Goal: Use online tool/utility: Utilize a website feature to perform a specific function

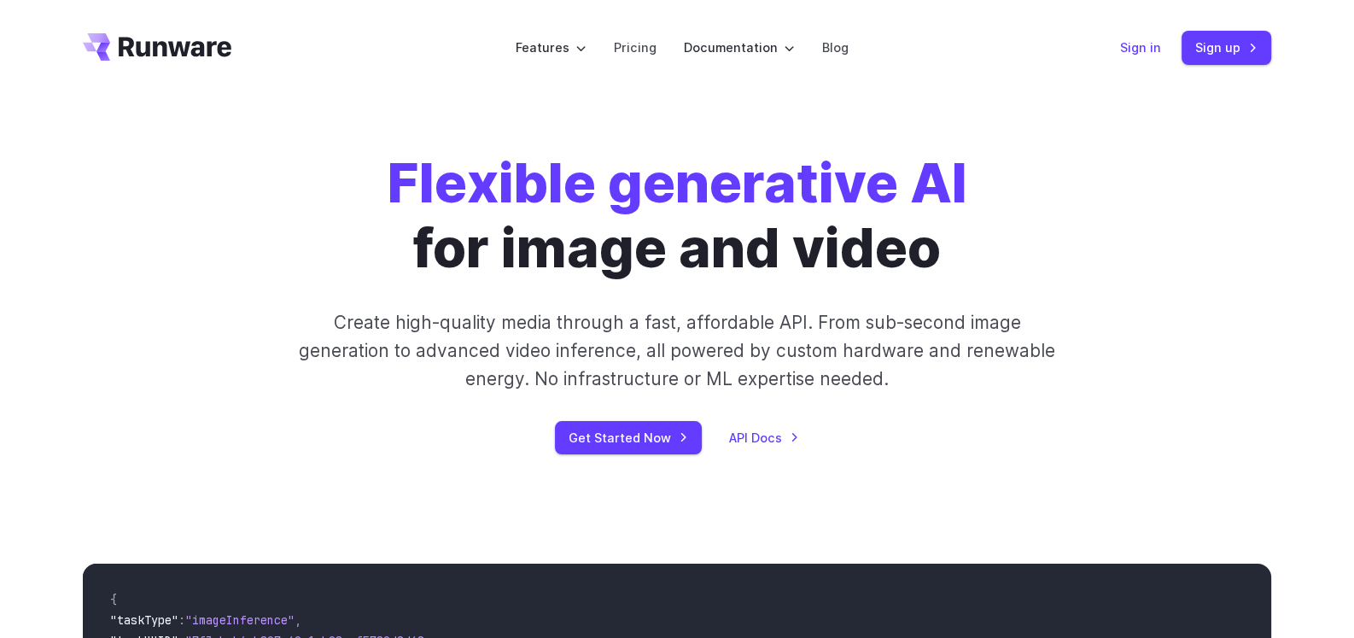
click at [1135, 51] on link "Sign in" at bounding box center [1140, 48] width 41 height 20
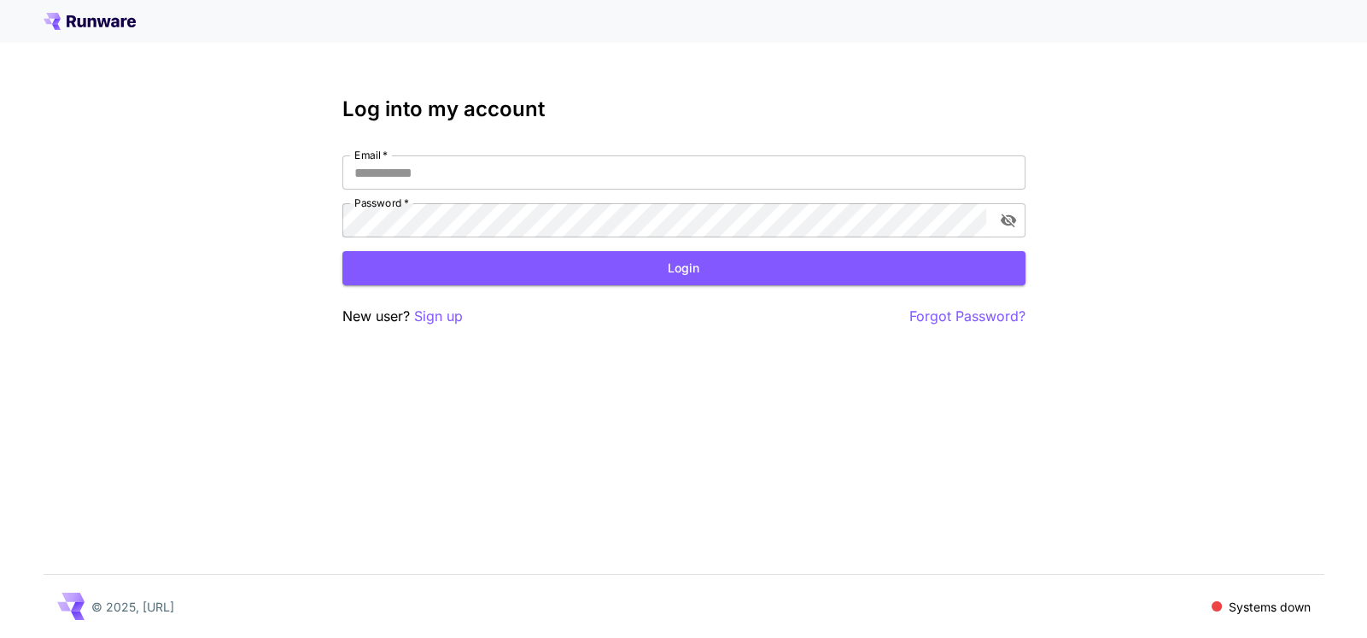
type input "**********"
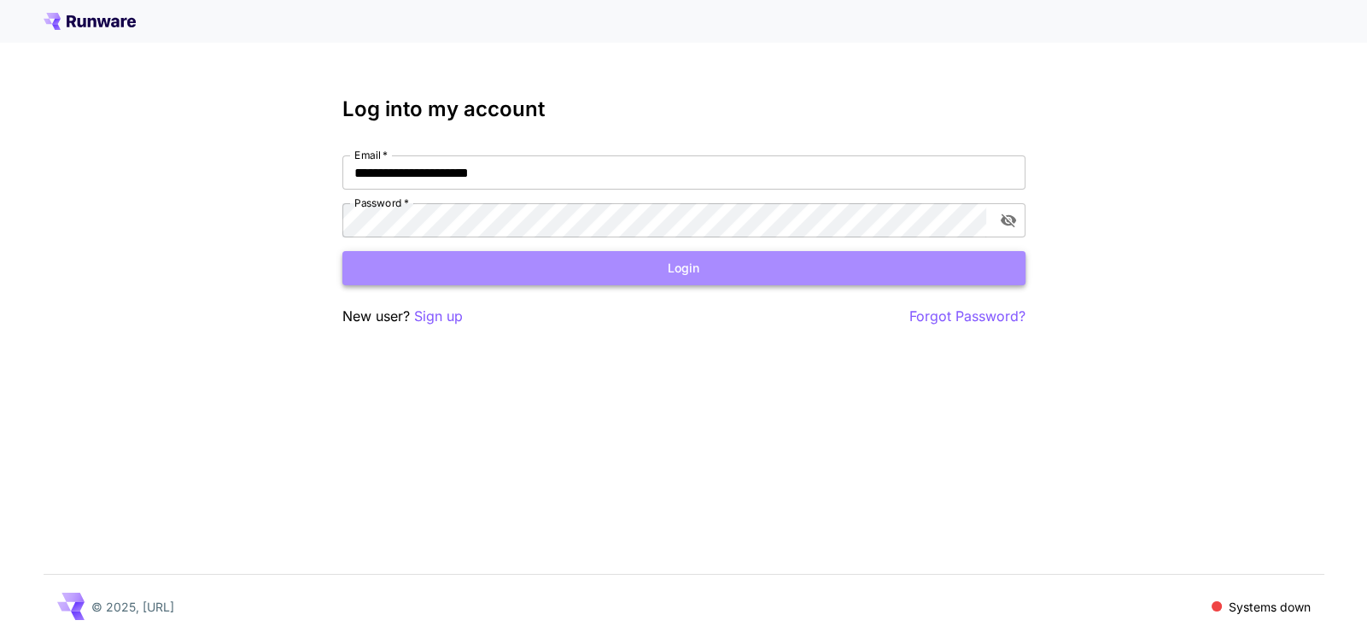
drag, startPoint x: 0, startPoint y: 0, endPoint x: 670, endPoint y: 270, distance: 722.7
click at [670, 270] on button "Login" at bounding box center [683, 268] width 683 height 35
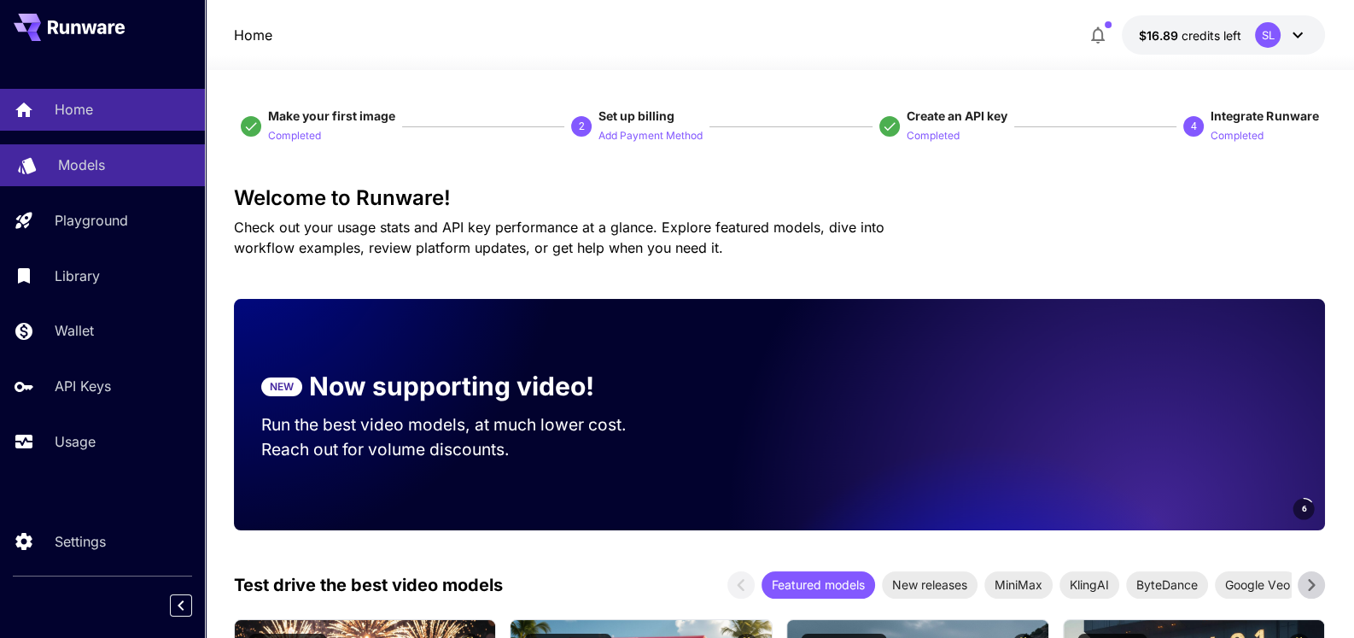
click at [82, 164] on p "Models" at bounding box center [81, 165] width 47 height 20
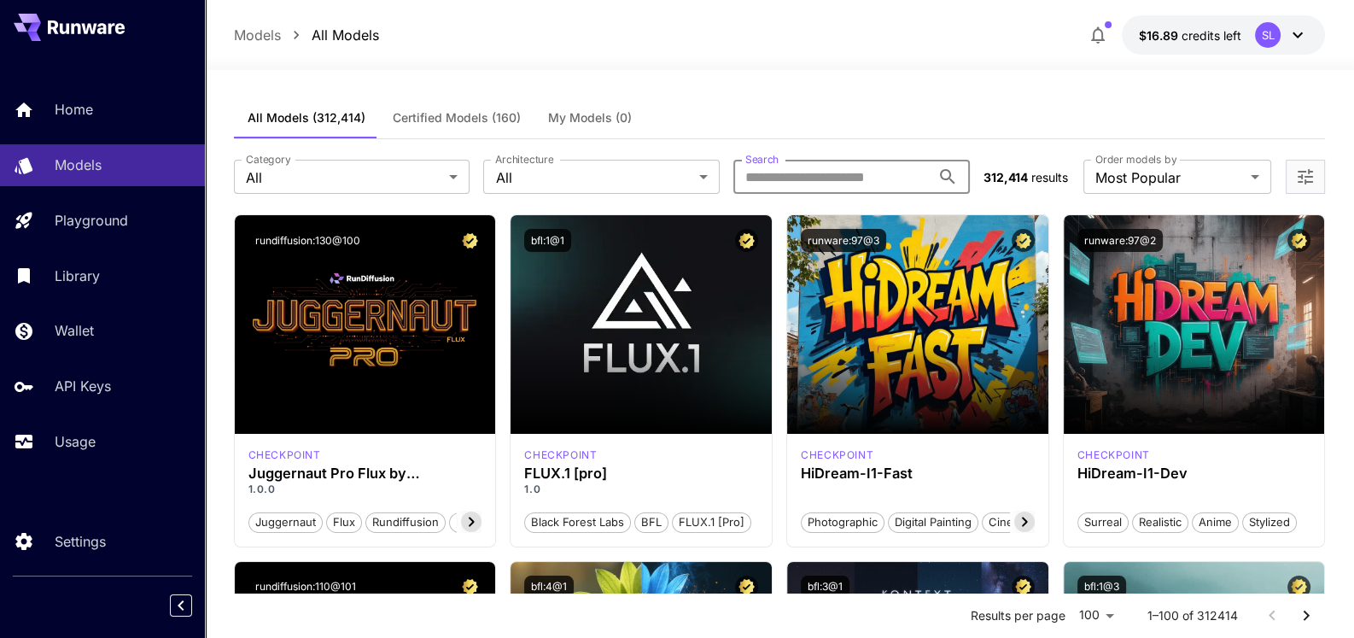
click at [824, 178] on input "Search" at bounding box center [832, 177] width 197 height 34
type input "******"
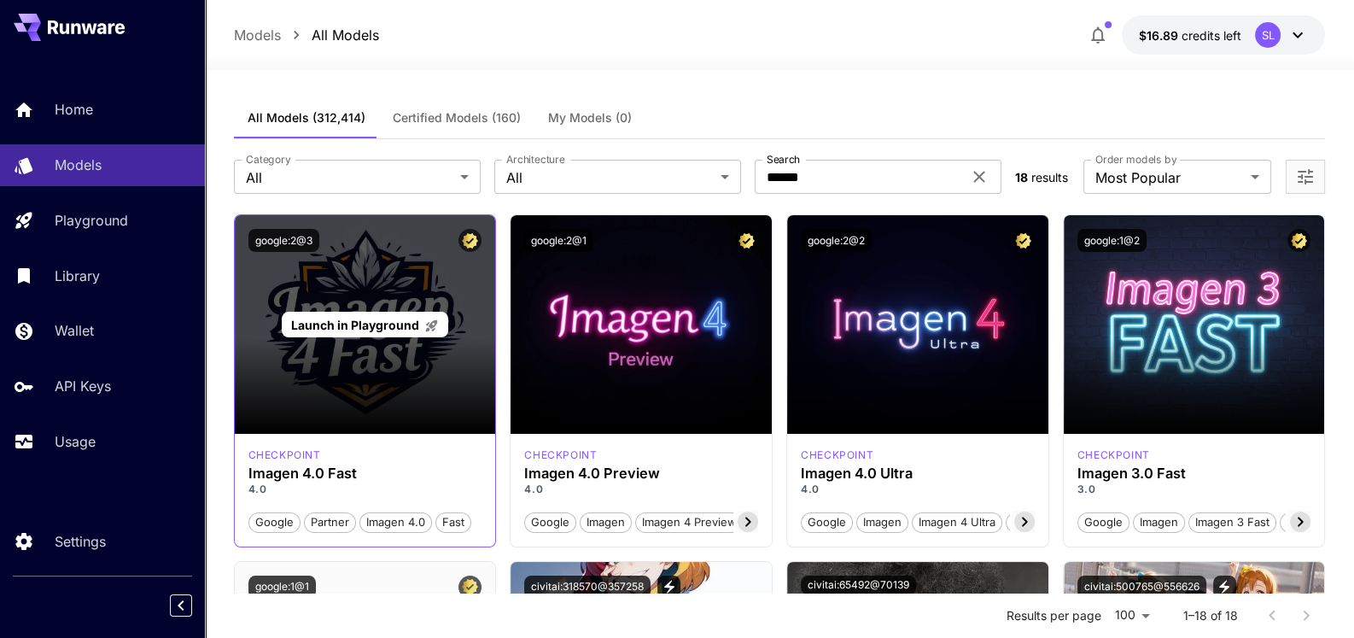
click at [331, 359] on div "Launch in Playground" at bounding box center [365, 324] width 261 height 219
click at [349, 415] on div "Launch in Playground" at bounding box center [365, 324] width 261 height 219
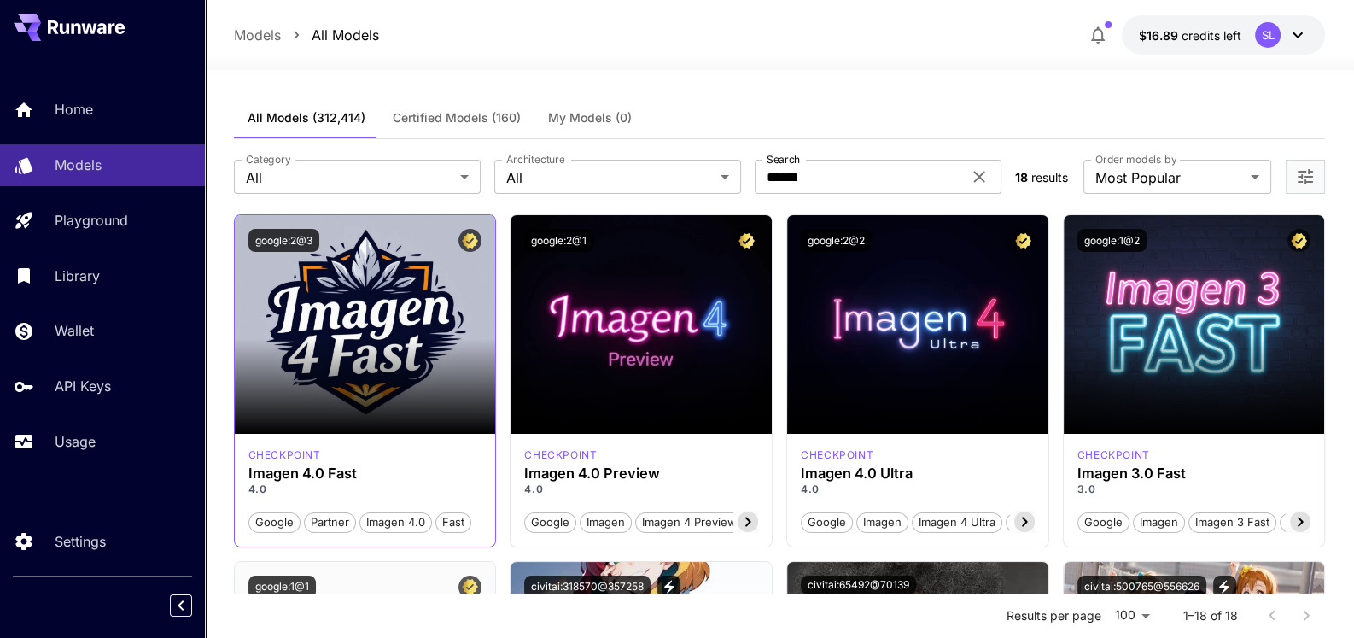
click at [275, 524] on span "Google" at bounding box center [274, 522] width 50 height 17
click at [271, 524] on span "Google" at bounding box center [274, 522] width 50 height 17
click at [266, 242] on button "google:2@3" at bounding box center [284, 240] width 71 height 23
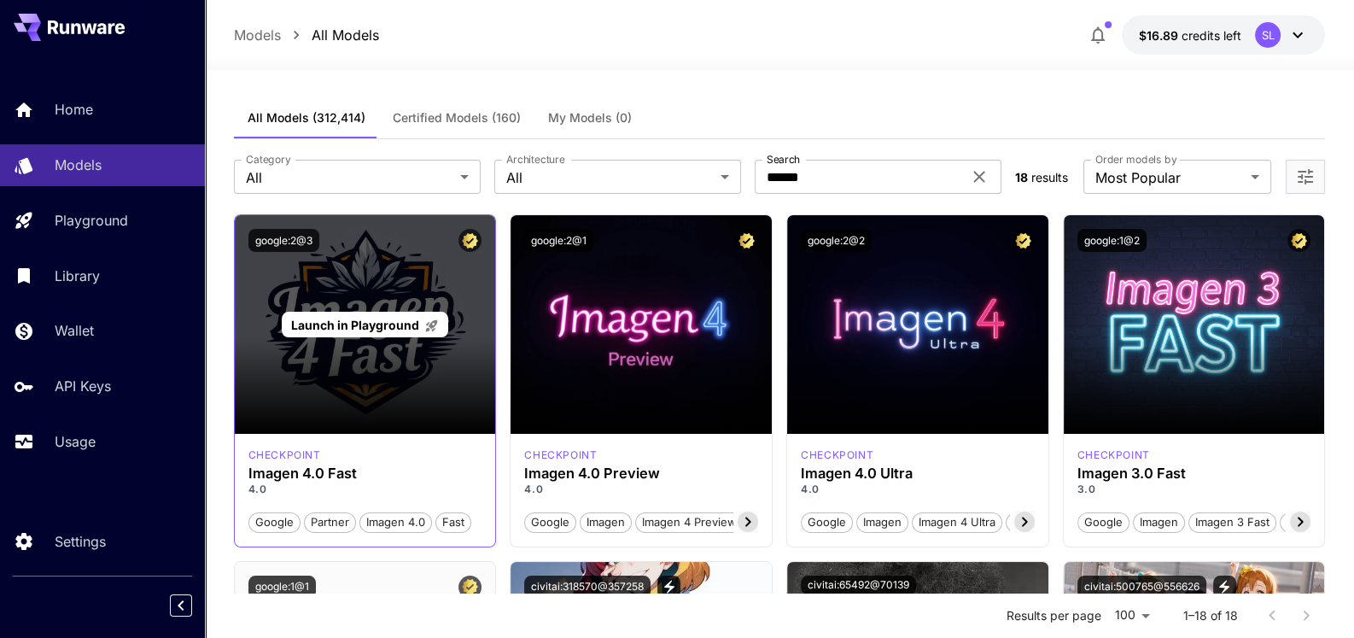
click at [330, 350] on div "Launch in Playground" at bounding box center [365, 324] width 261 height 219
click at [363, 323] on span "Launch in Playground" at bounding box center [355, 325] width 128 height 15
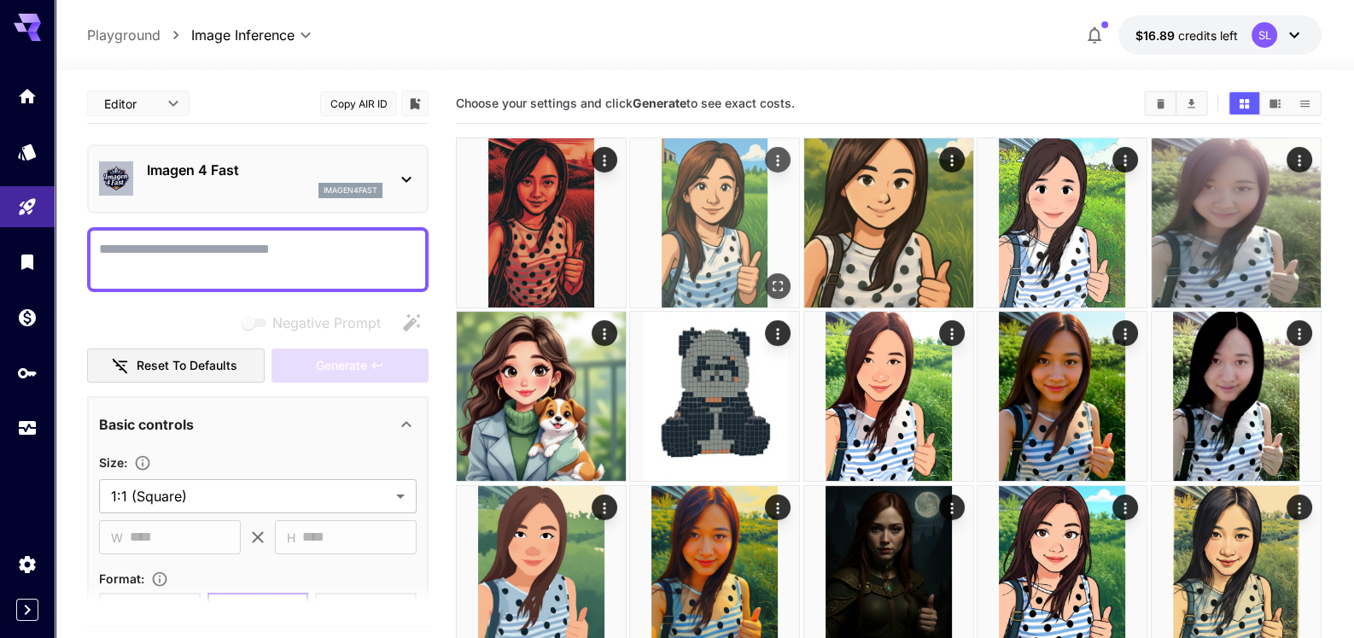
click at [708, 218] on img at bounding box center [714, 222] width 169 height 169
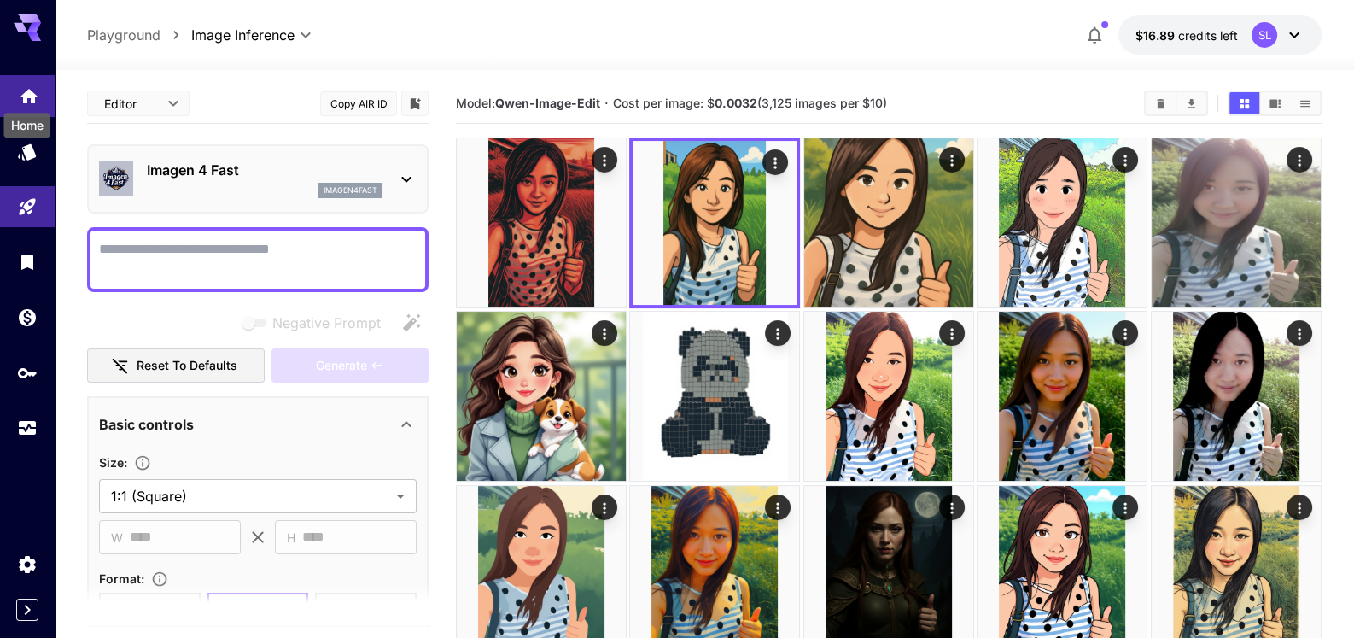
click at [25, 97] on icon "Home" at bounding box center [28, 91] width 17 height 15
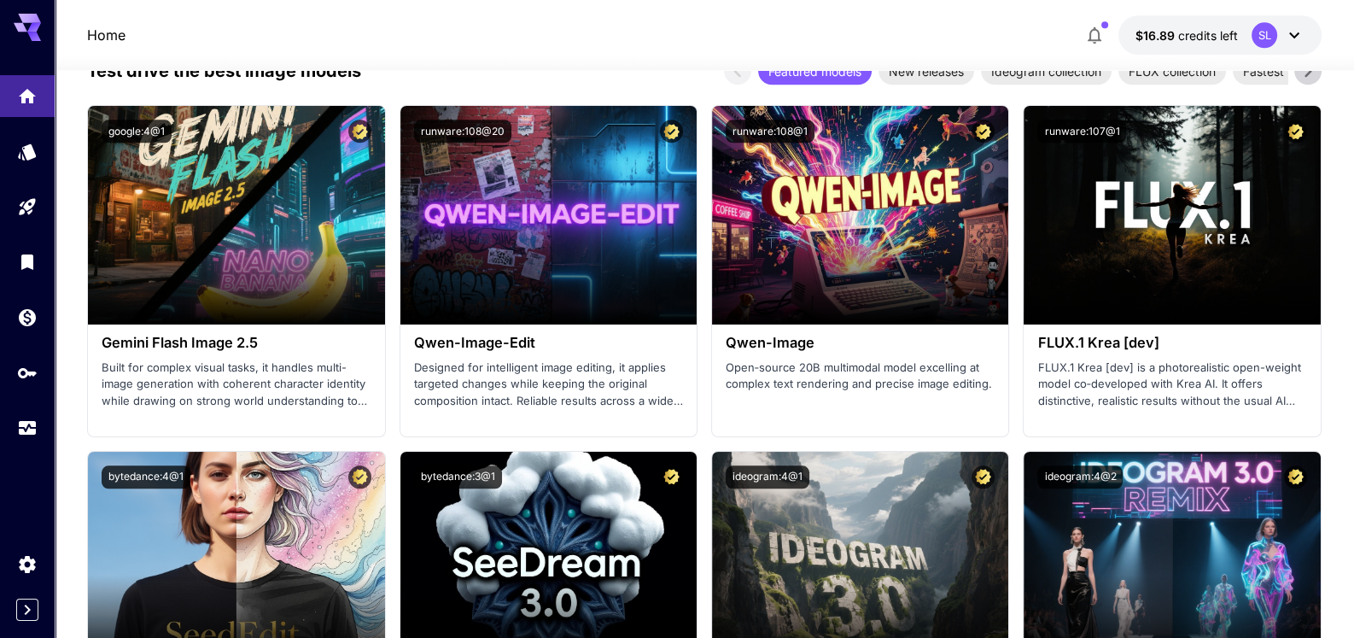
scroll to position [2306, 0]
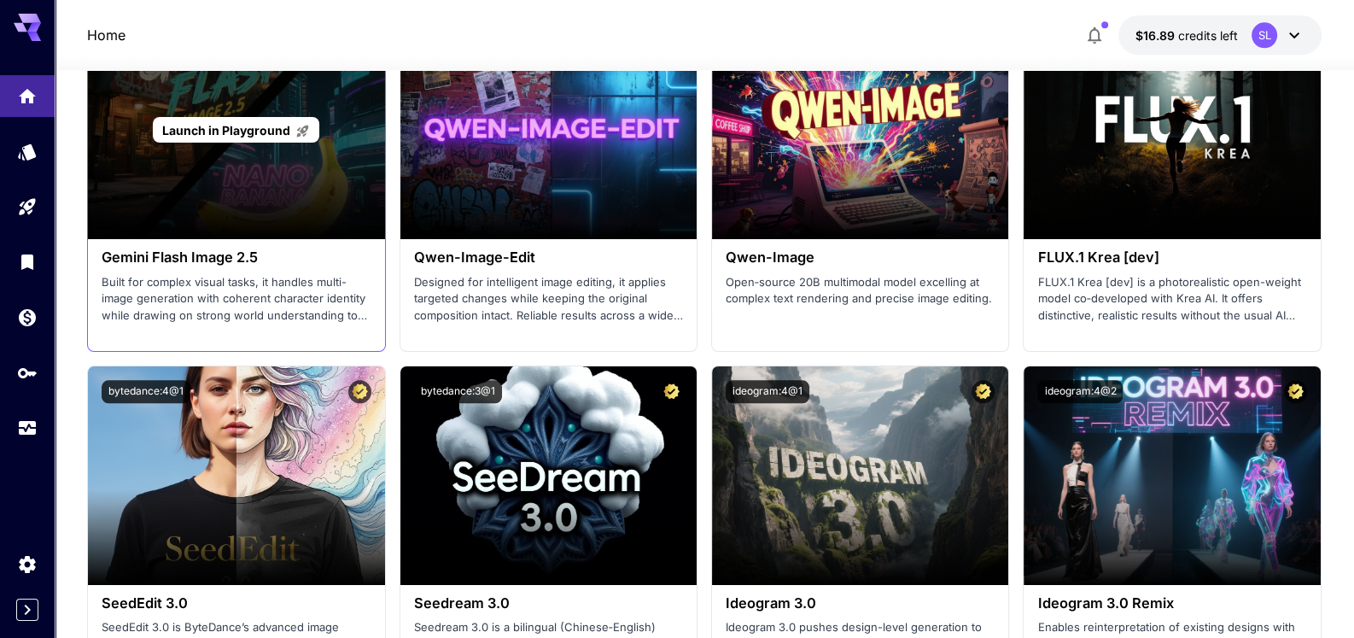
click at [201, 213] on div "Launch in Playground" at bounding box center [236, 129] width 296 height 219
click at [235, 135] on p "Launch in Playground" at bounding box center [236, 130] width 148 height 18
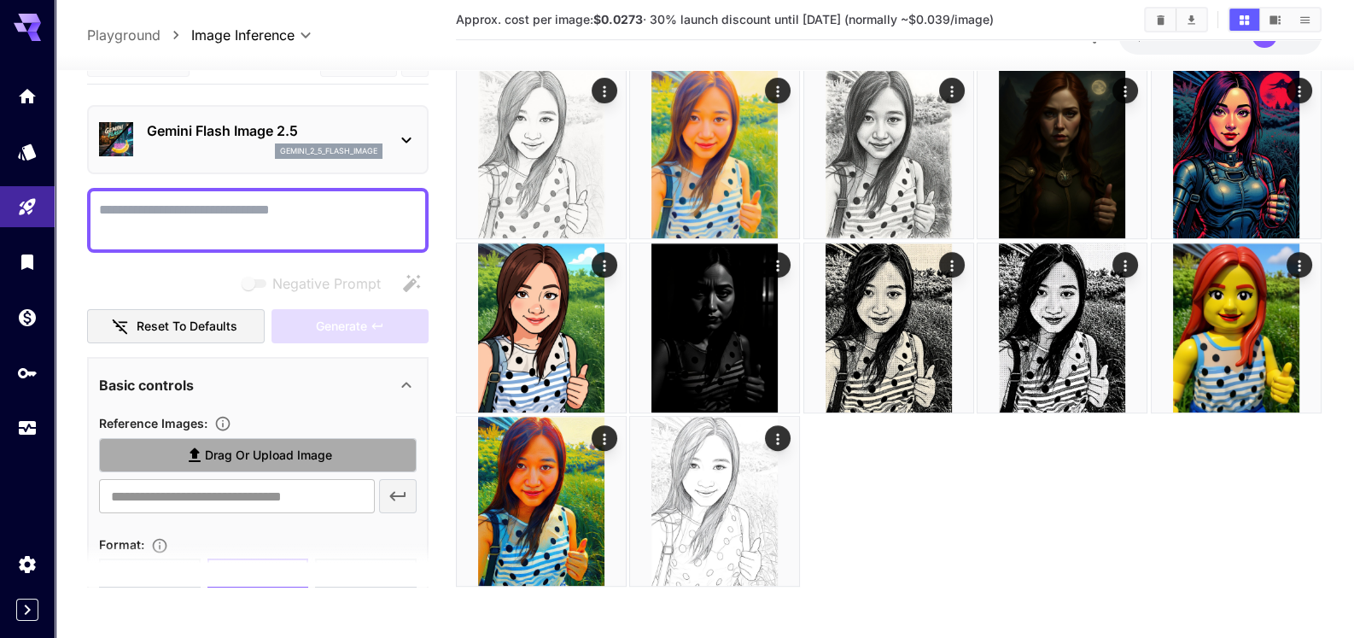
click at [260, 459] on span "Drag or upload image" at bounding box center [268, 455] width 127 height 21
click at [0, 0] on input "Drag or upload image" at bounding box center [0, 0] width 0 height 0
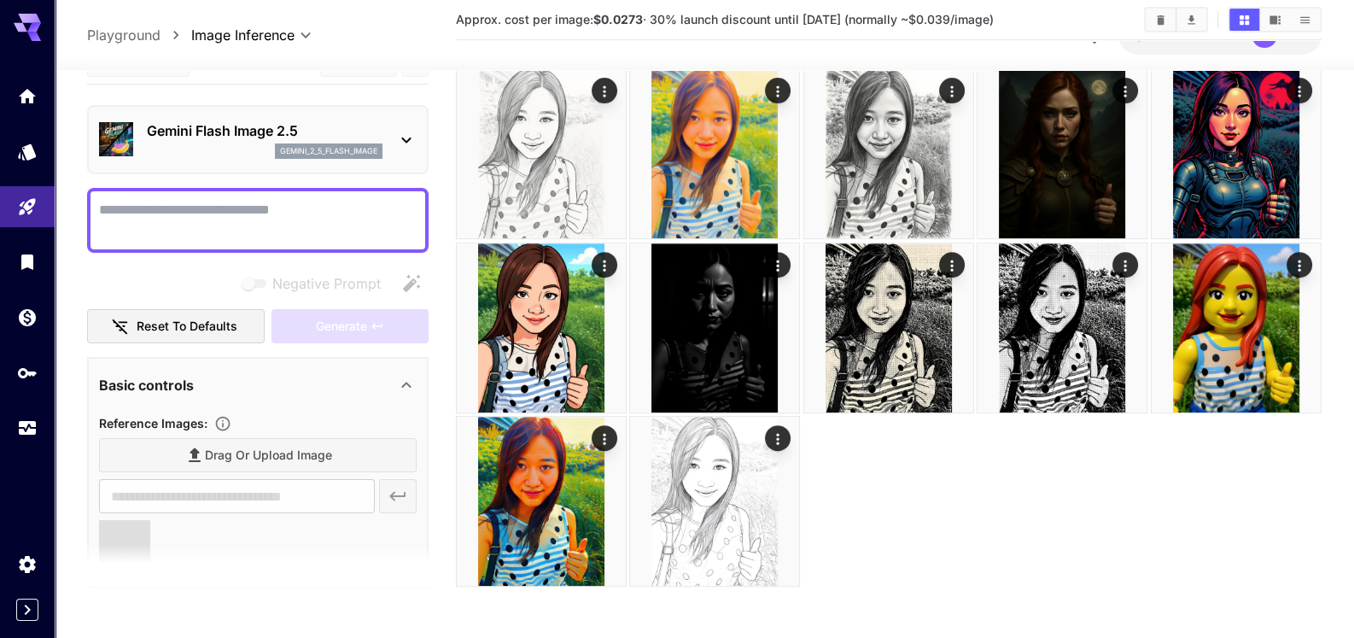
type input "**********"
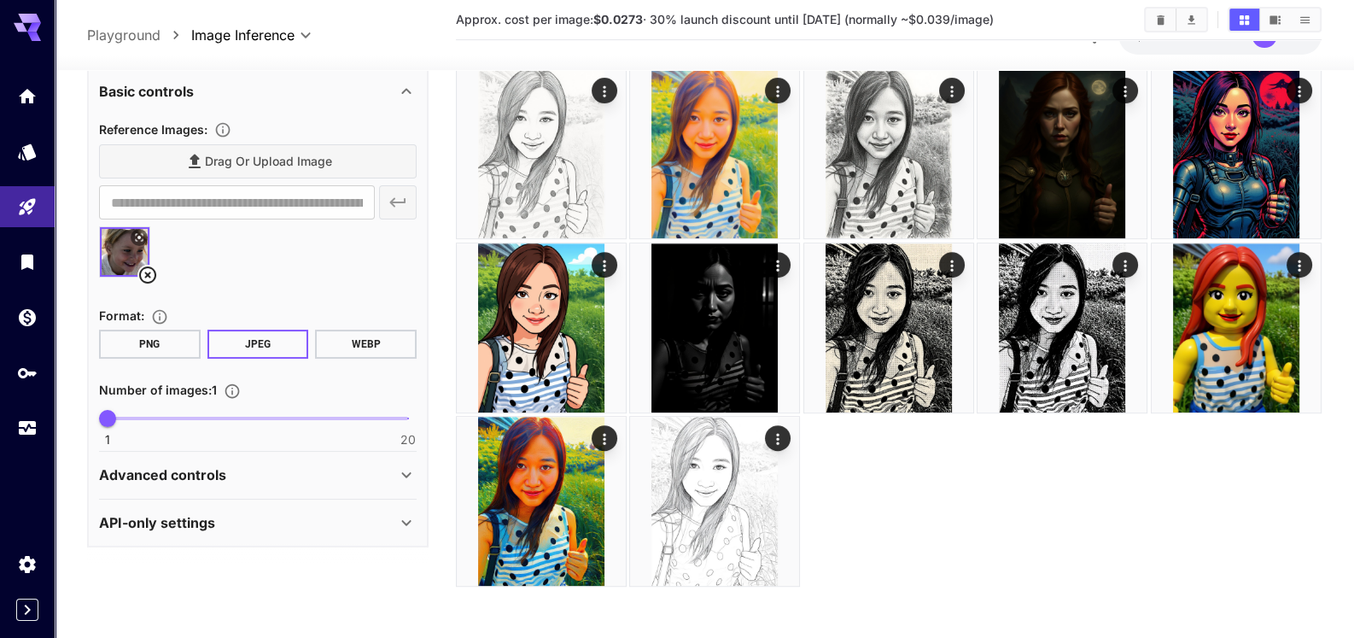
click at [294, 478] on div "Advanced controls" at bounding box center [247, 475] width 297 height 20
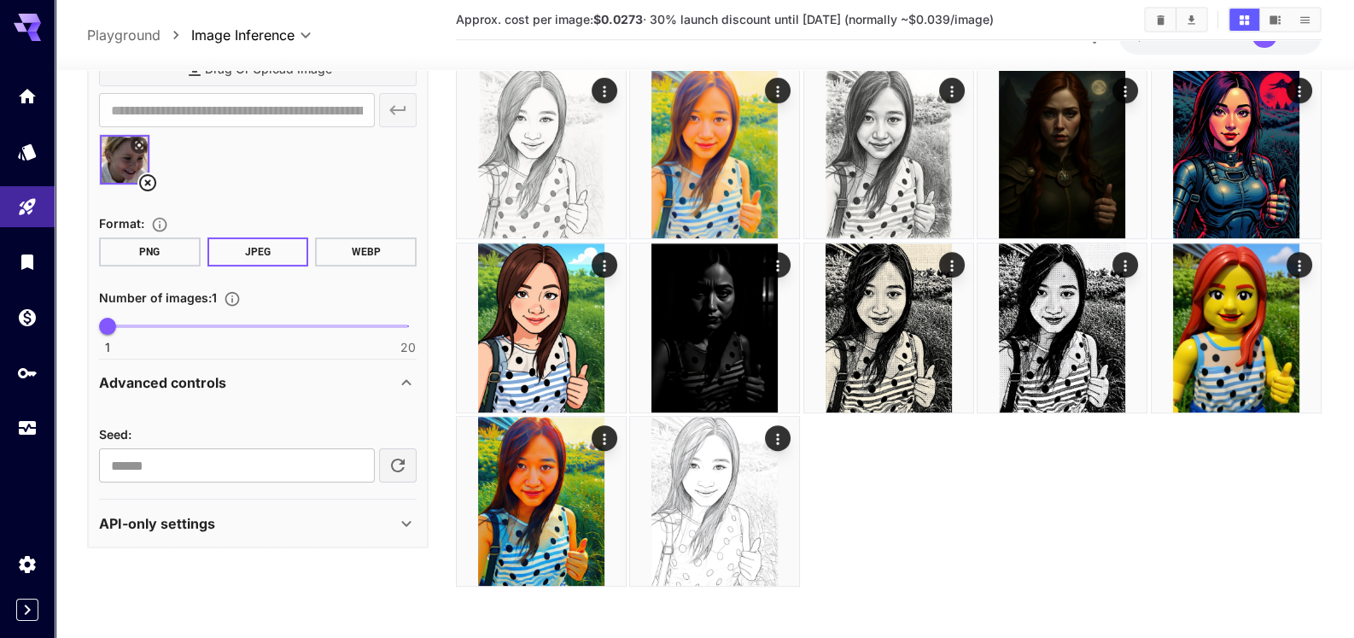
click at [266, 516] on div "API-only settings" at bounding box center [247, 523] width 297 height 20
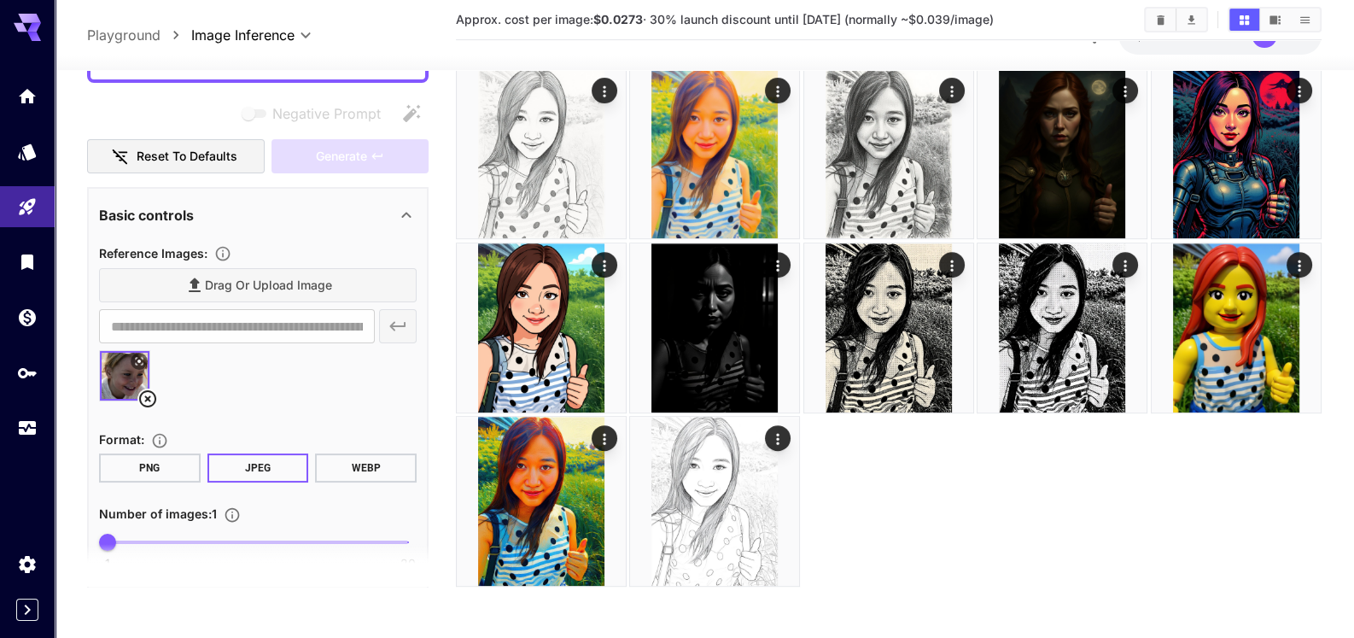
scroll to position [0, 0]
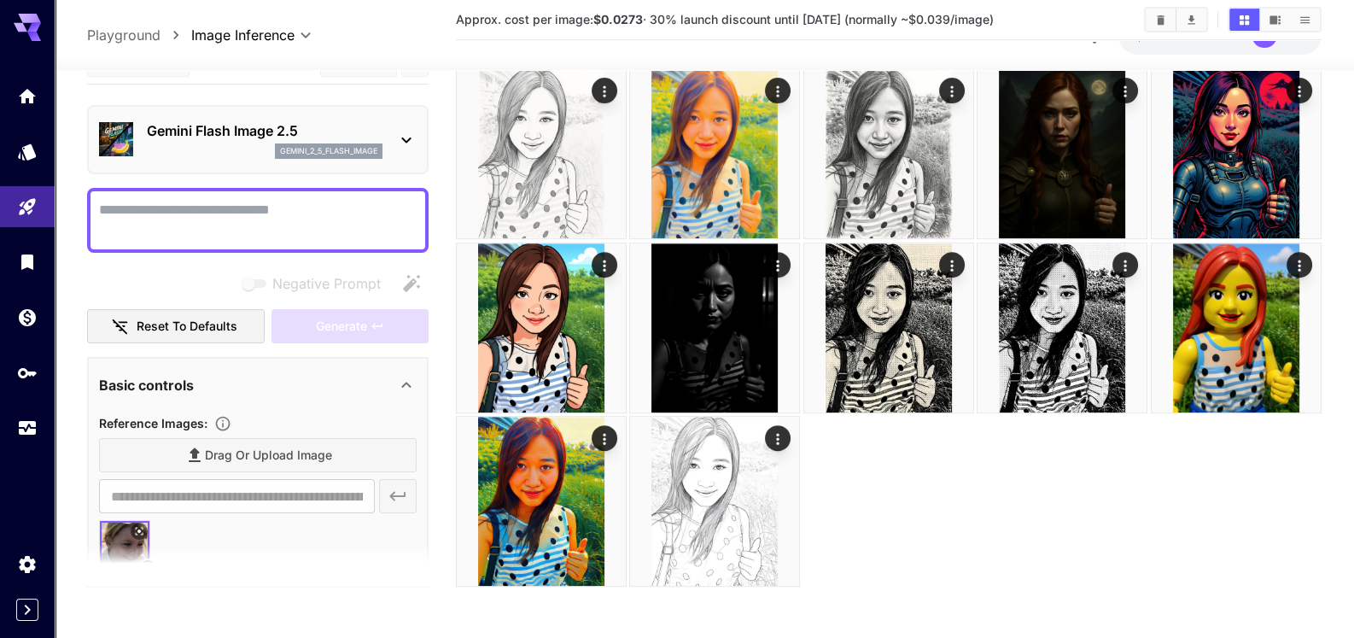
click at [188, 211] on textarea "Negative Prompt" at bounding box center [258, 220] width 318 height 41
type textarea "*"
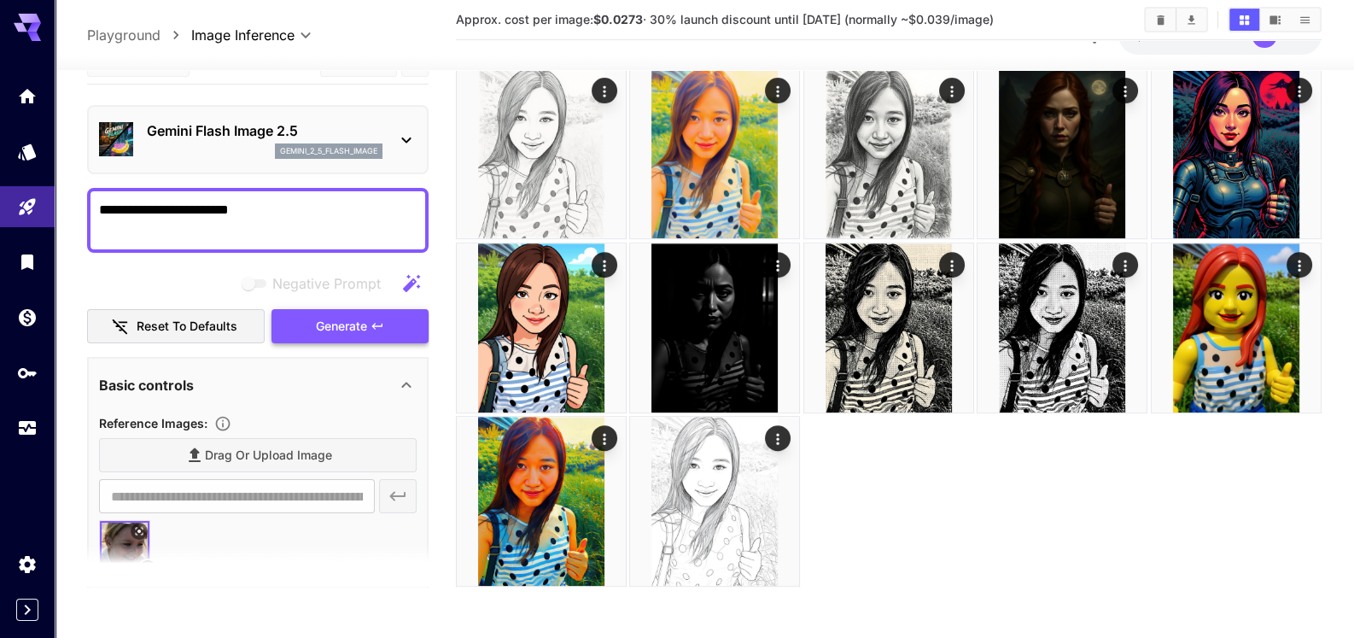
type textarea "**********"
click at [331, 331] on span "Generate" at bounding box center [341, 326] width 51 height 21
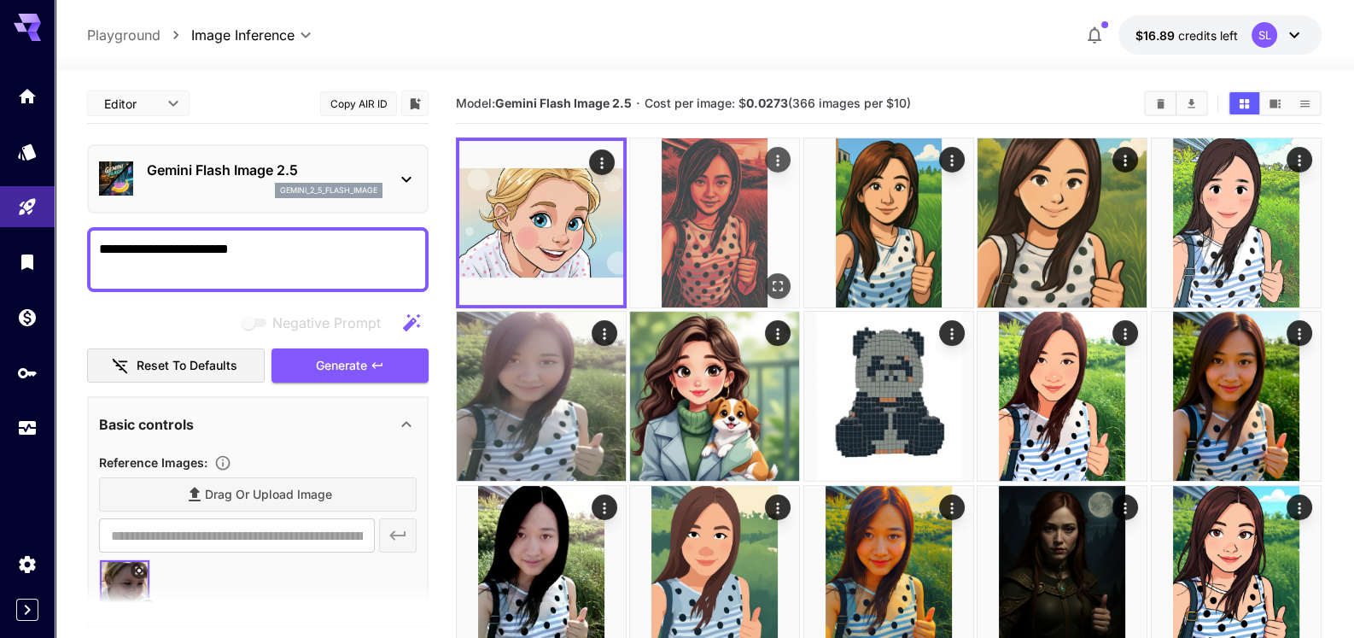
click at [708, 236] on img at bounding box center [714, 222] width 169 height 169
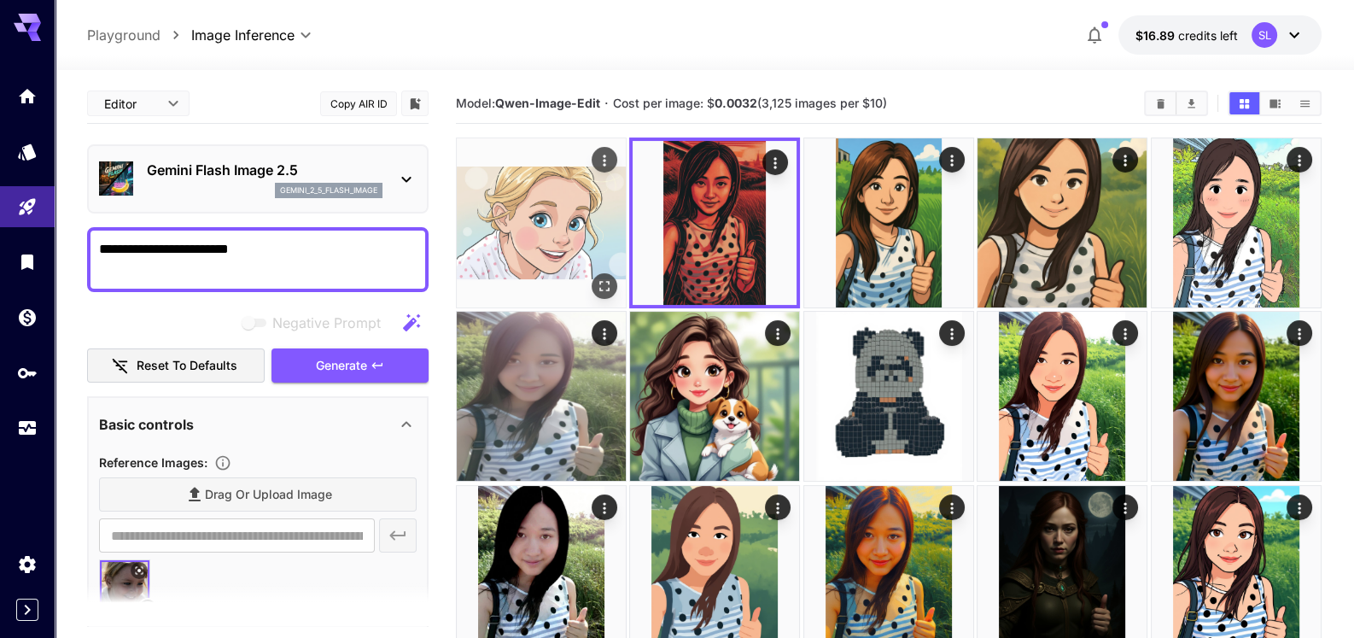
click at [561, 206] on img at bounding box center [541, 222] width 169 height 169
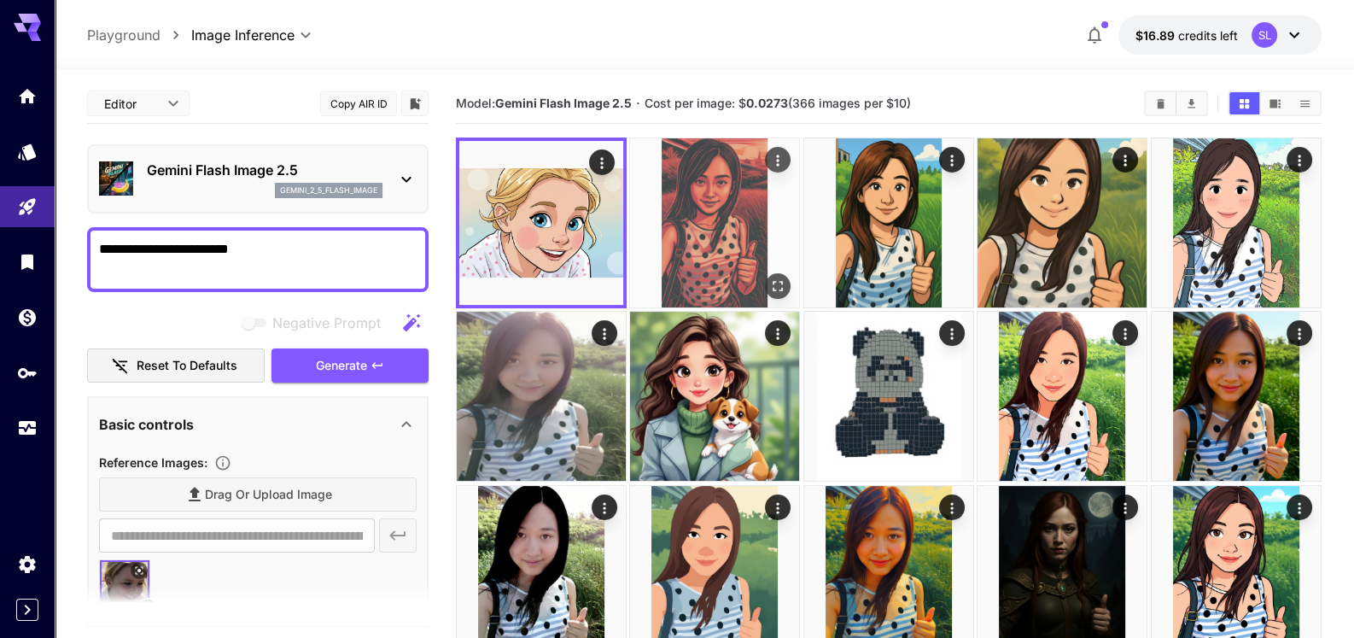
click at [700, 241] on img at bounding box center [714, 222] width 169 height 169
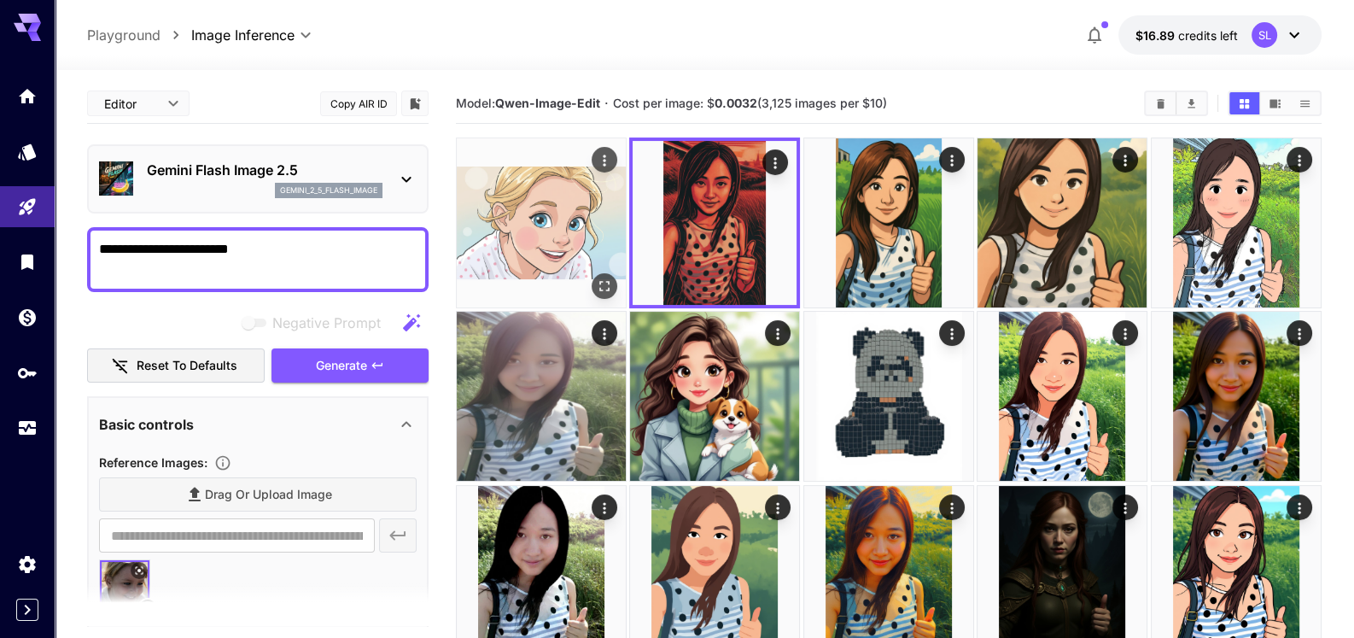
click at [559, 235] on img at bounding box center [541, 222] width 169 height 169
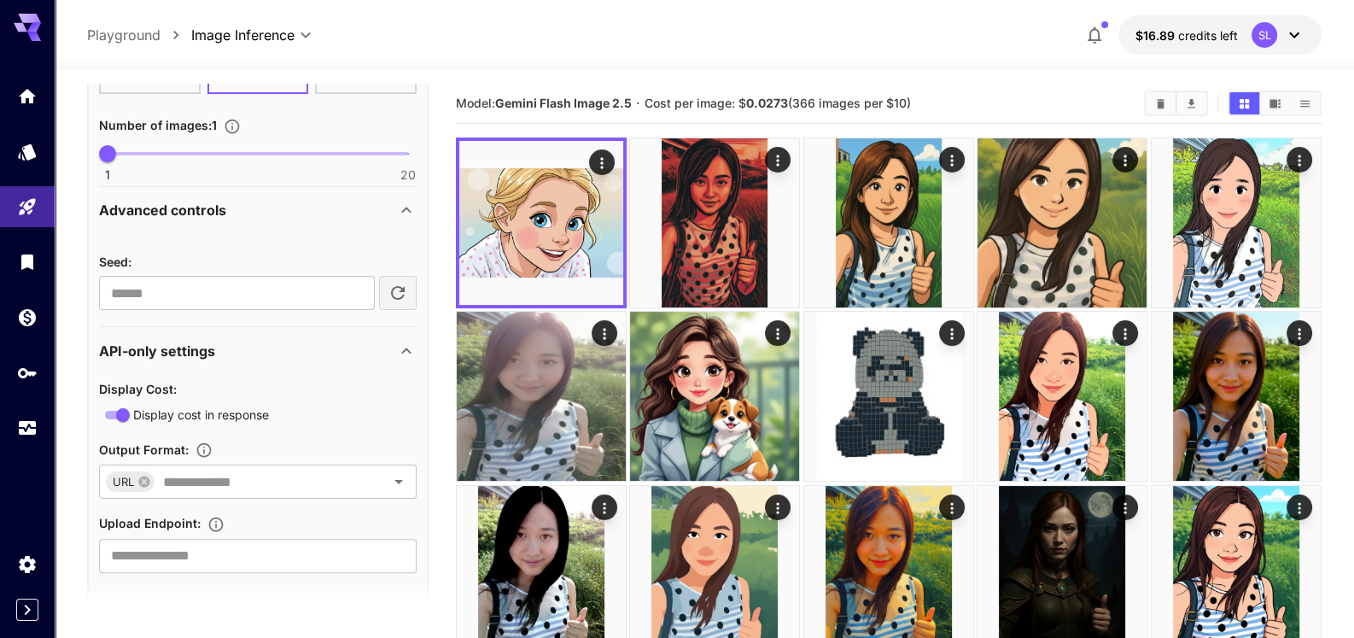
scroll to position [615, 0]
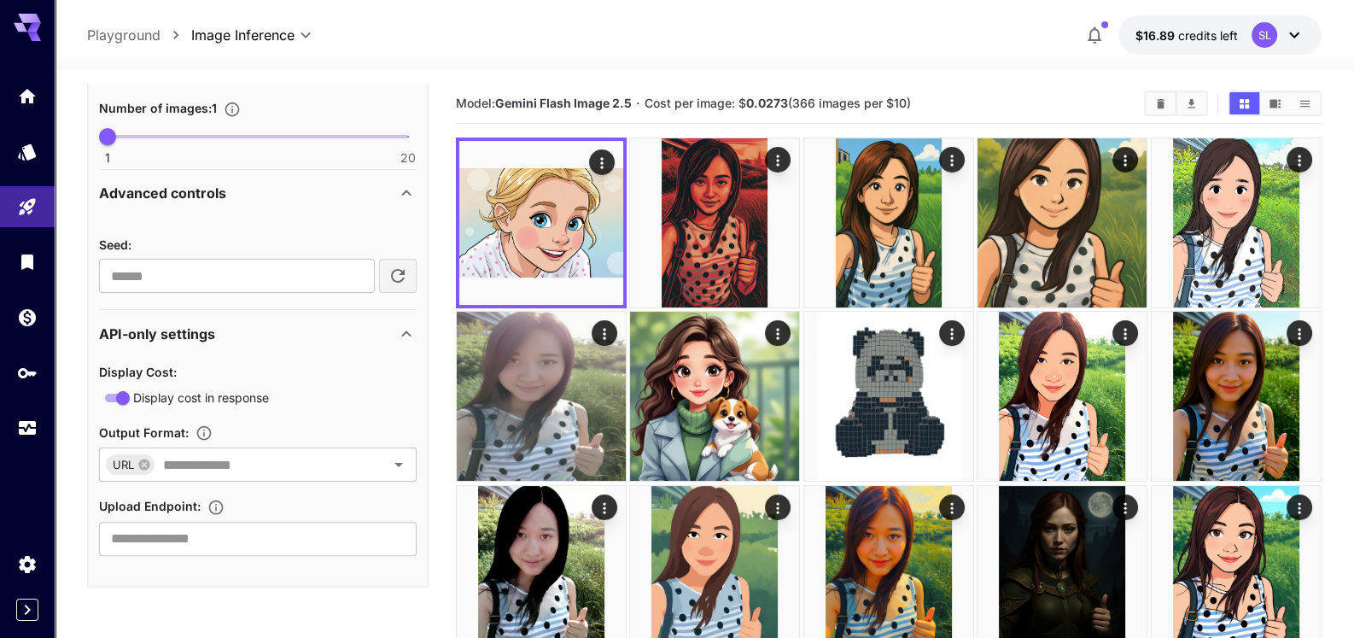
click at [499, 102] on b "Gemini Flash Image 2.5" at bounding box center [563, 103] width 137 height 15
drag, startPoint x: 496, startPoint y: 102, endPoint x: 636, endPoint y: 103, distance: 140.1
click at [636, 103] on section "Model: Gemini Flash Image 2.5 · Cost per image: $ 0.0273 (366 images per $10)" at bounding box center [793, 103] width 675 height 20
copy span "Gemini Flash Image 2.5"
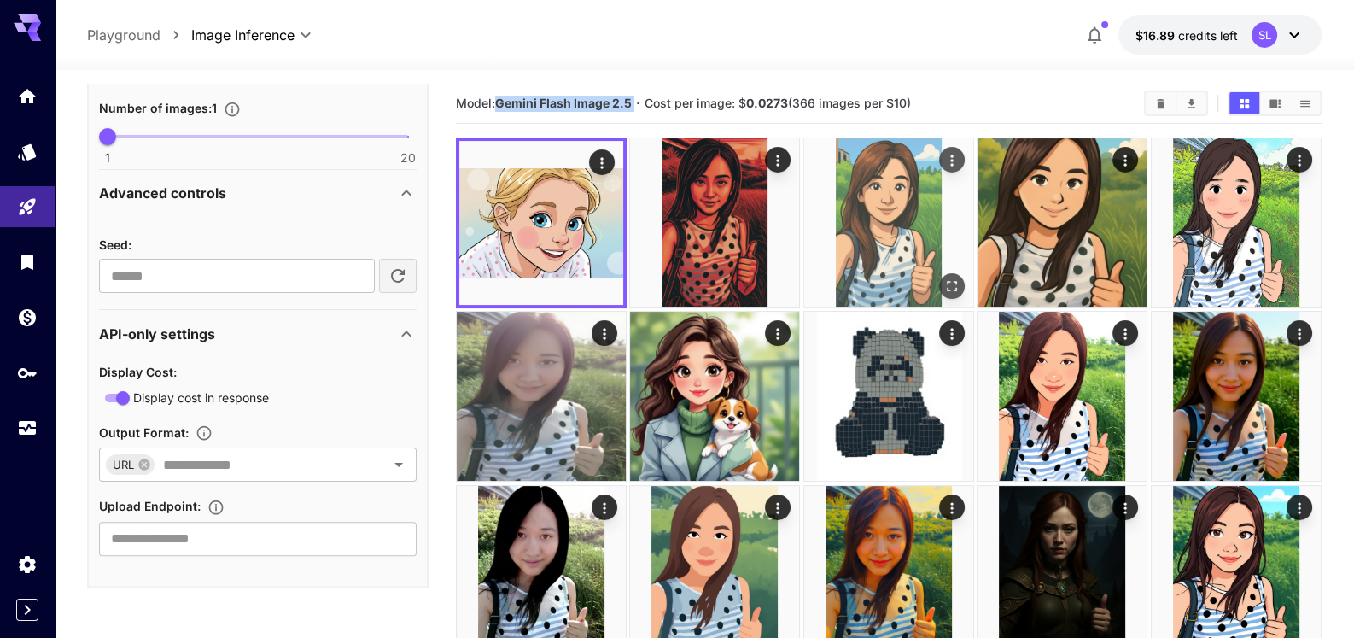
click at [874, 233] on img at bounding box center [888, 222] width 169 height 169
